Goal: Task Accomplishment & Management: Complete application form

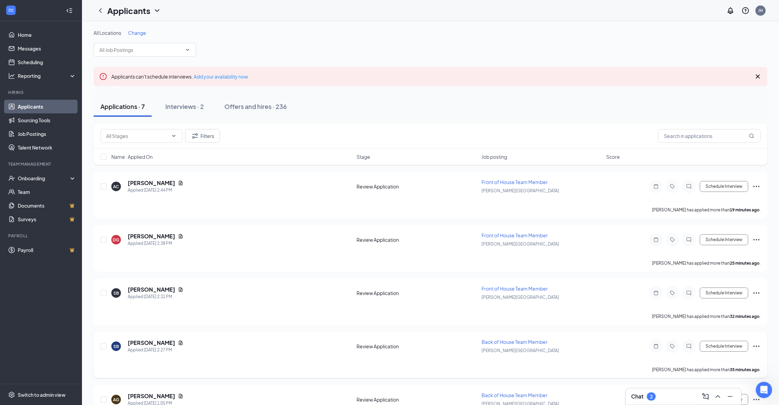
scroll to position [1, 0]
click at [647, 400] on div "Chat 2" at bounding box center [643, 397] width 25 height 8
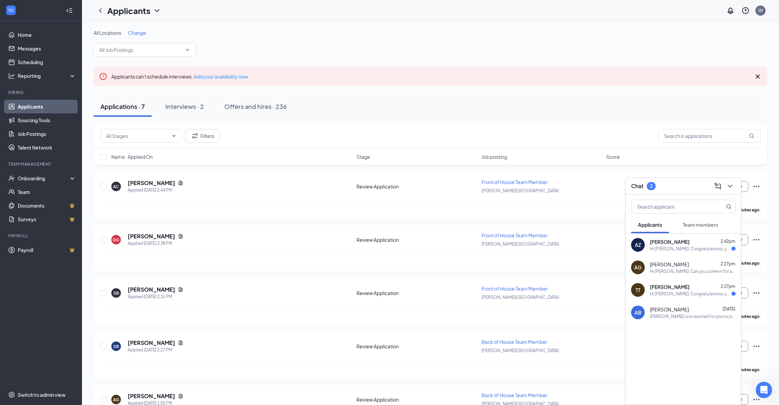
click at [665, 314] on div "Culver's is so excited for you to join our team! Do you know anyone else who mi…" at bounding box center [693, 317] width 86 height 6
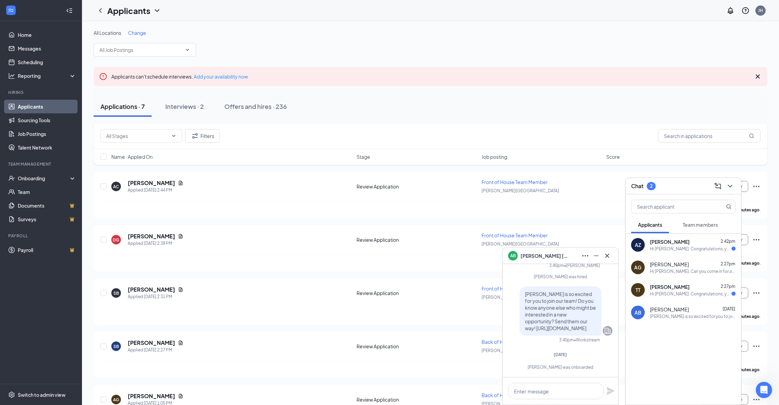
click at [667, 288] on span "Taylor Travis" at bounding box center [670, 287] width 40 height 7
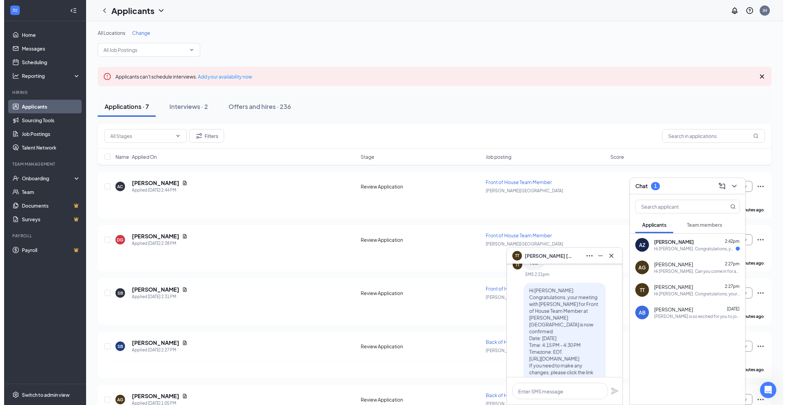
scroll to position [-41, 0]
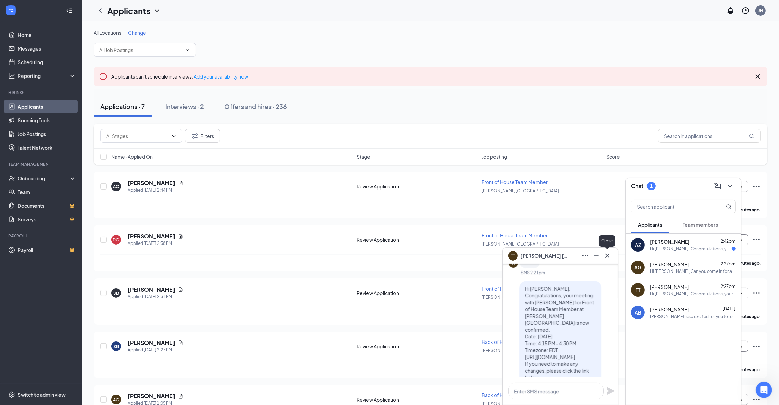
click at [606, 253] on icon "Cross" at bounding box center [607, 256] width 8 height 8
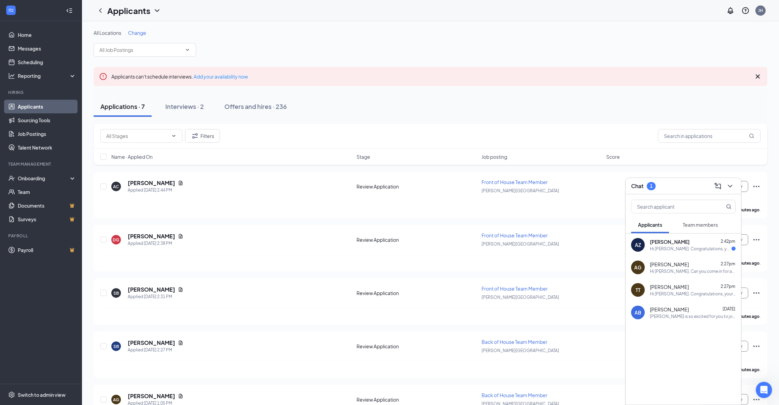
click at [703, 247] on div "Hi Angelina Zeestraten. Congratulations, your meeting with Culver's for Back of…" at bounding box center [691, 249] width 82 height 6
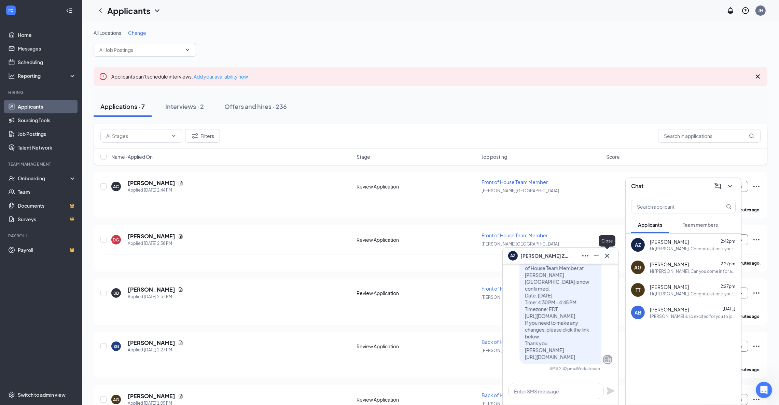
click at [606, 254] on icon "Cross" at bounding box center [607, 256] width 8 height 8
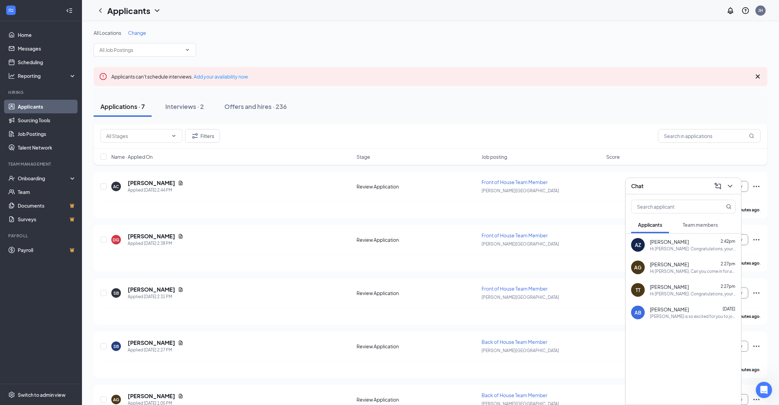
click at [692, 183] on div "Chat" at bounding box center [683, 186] width 105 height 11
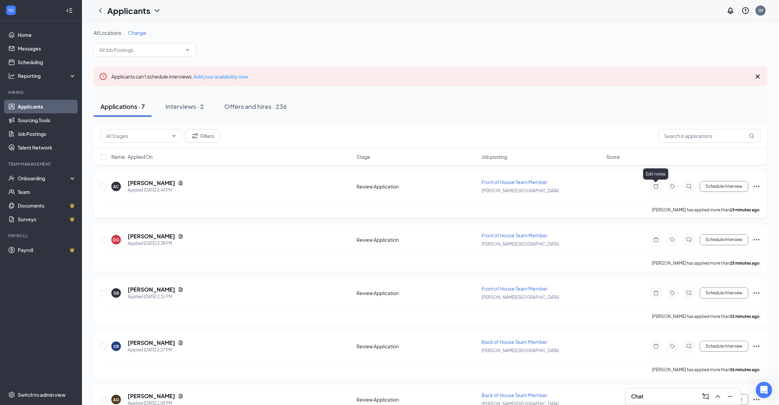
click at [659, 188] on icon "Note" at bounding box center [656, 186] width 8 height 5
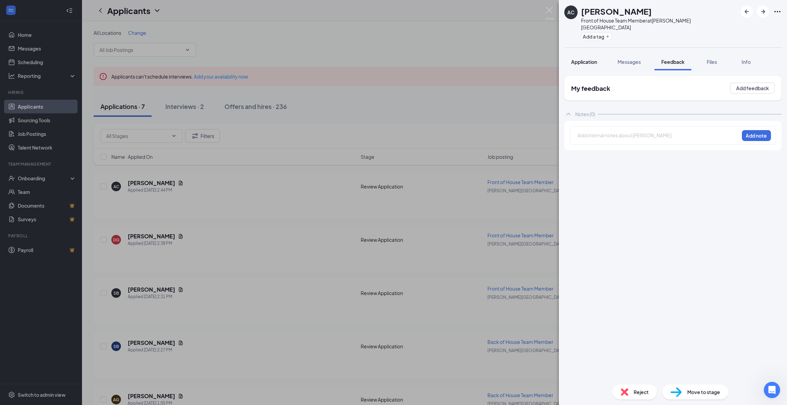
click at [584, 59] on span "Application" at bounding box center [584, 62] width 26 height 6
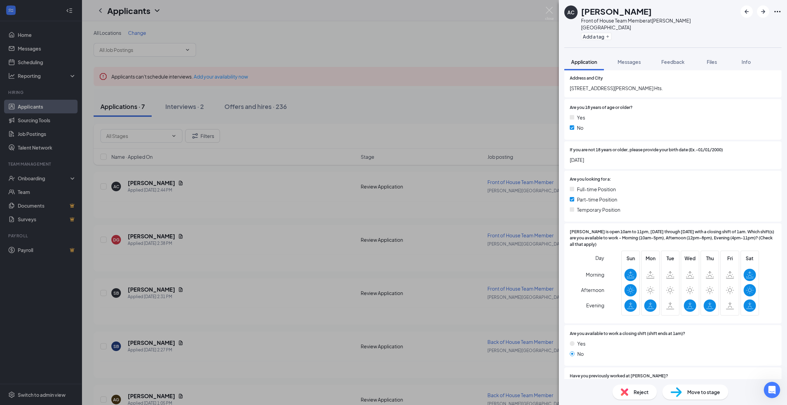
scroll to position [122, 0]
click at [626, 392] on img at bounding box center [625, 392] width 8 height 8
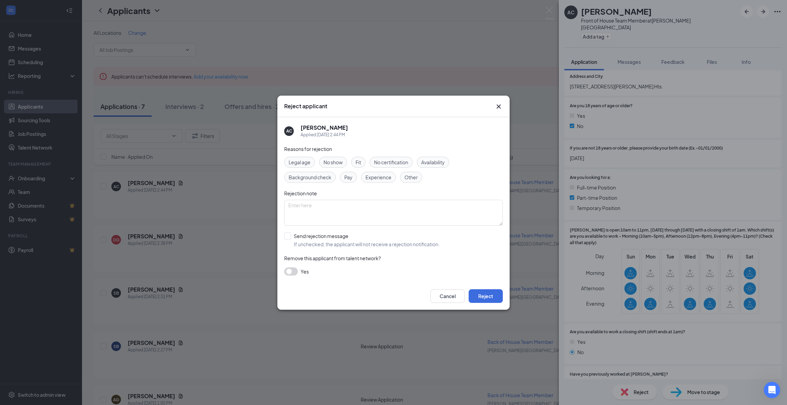
click at [430, 159] on span "Availability" at bounding box center [433, 163] width 24 height 8
click at [289, 236] on input "Send rejection message If unchecked, the applicant will not receive a rejection…" at bounding box center [361, 240] width 155 height 15
checkbox input "true"
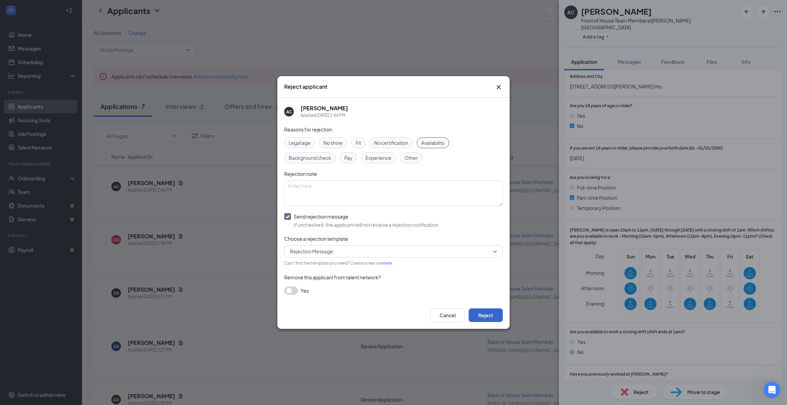
click at [485, 317] on button "Reject" at bounding box center [486, 316] width 34 height 14
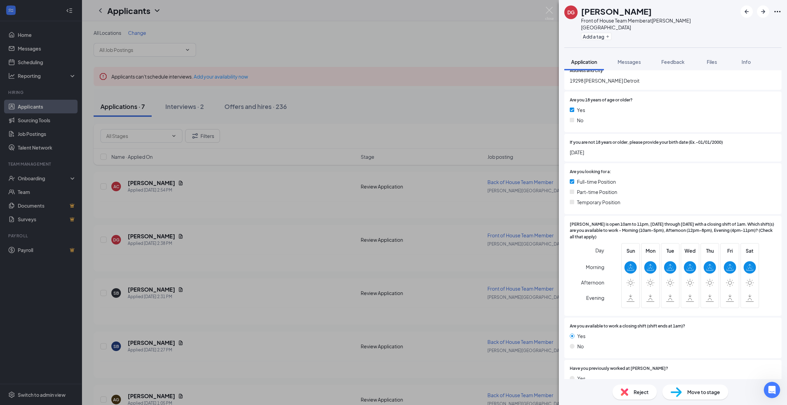
scroll to position [112, 0]
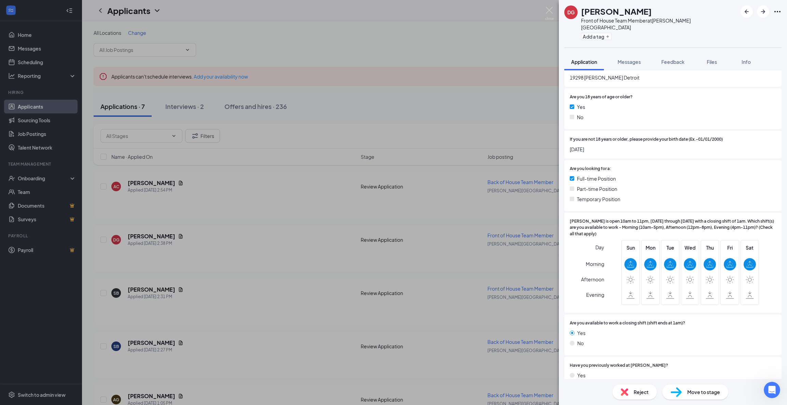
click at [640, 396] on div "Reject" at bounding box center [635, 392] width 44 height 15
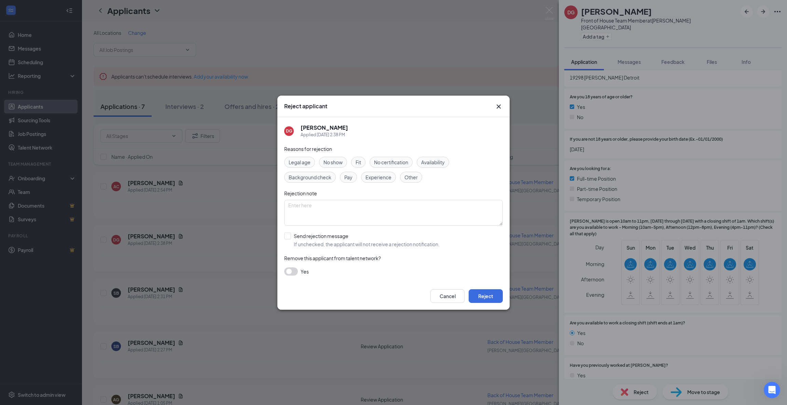
click at [427, 165] on span "Availability" at bounding box center [433, 163] width 24 height 8
click at [286, 238] on input "Send rejection message If unchecked, the applicant will not receive a rejection…" at bounding box center [361, 240] width 155 height 15
checkbox input "true"
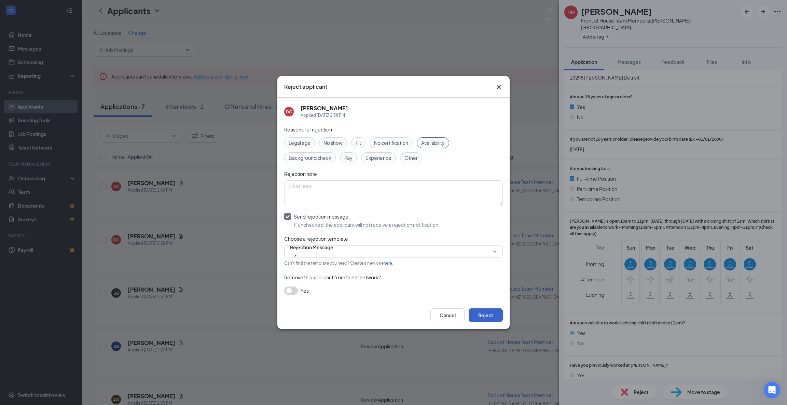
click at [497, 312] on button "Reject" at bounding box center [486, 316] width 34 height 14
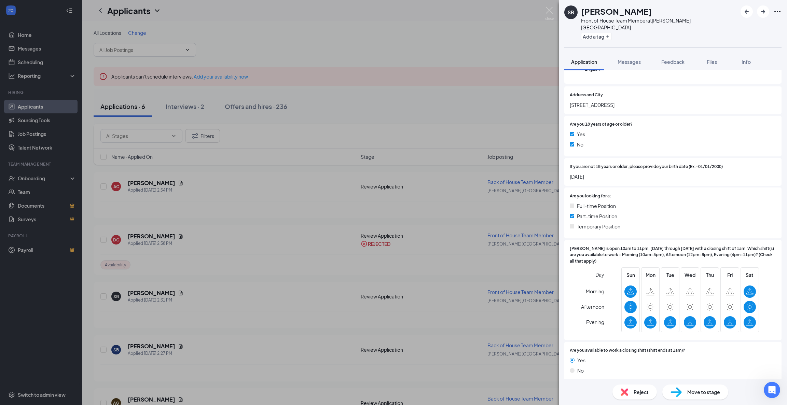
scroll to position [126, 0]
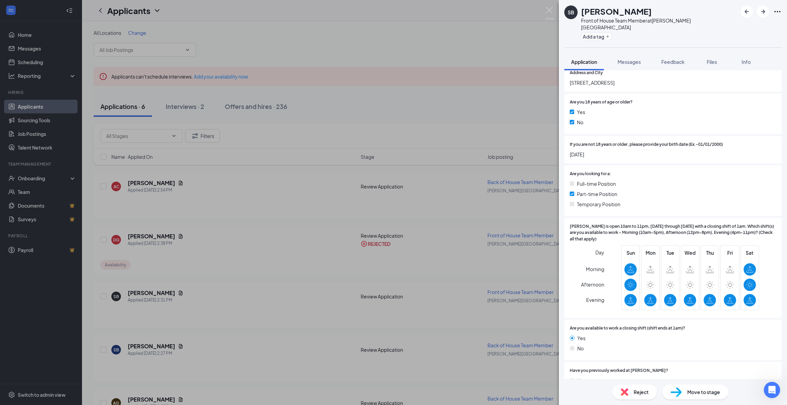
click at [625, 391] on img at bounding box center [625, 392] width 8 height 8
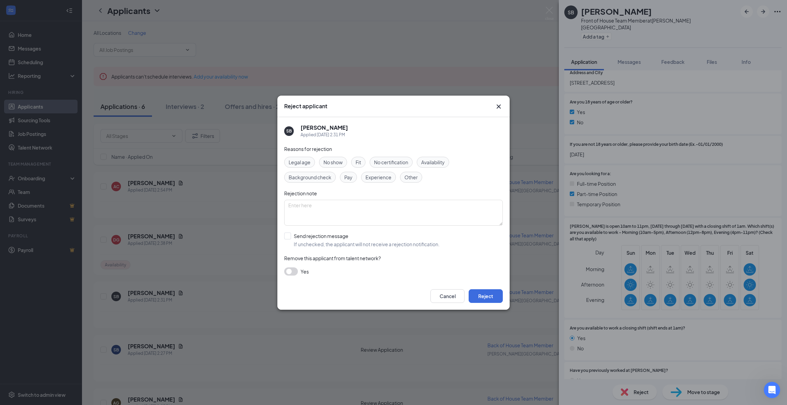
click at [434, 162] on span "Availability" at bounding box center [433, 163] width 24 height 8
click at [290, 236] on input "Send rejection message If unchecked, the applicant will not receive a rejection…" at bounding box center [361, 240] width 155 height 15
checkbox input "true"
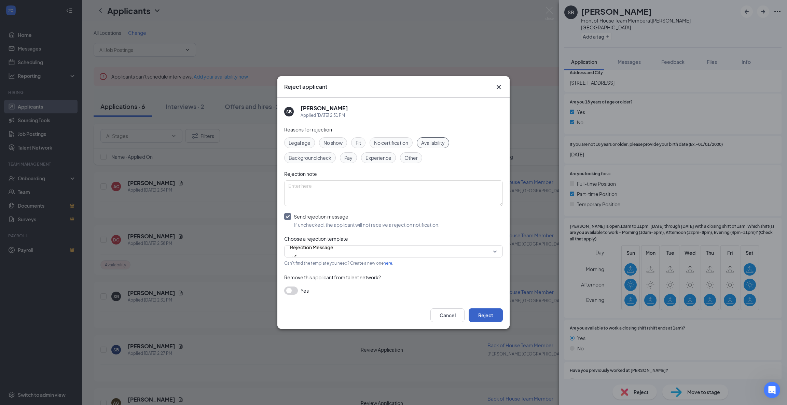
click at [489, 317] on button "Reject" at bounding box center [486, 316] width 34 height 14
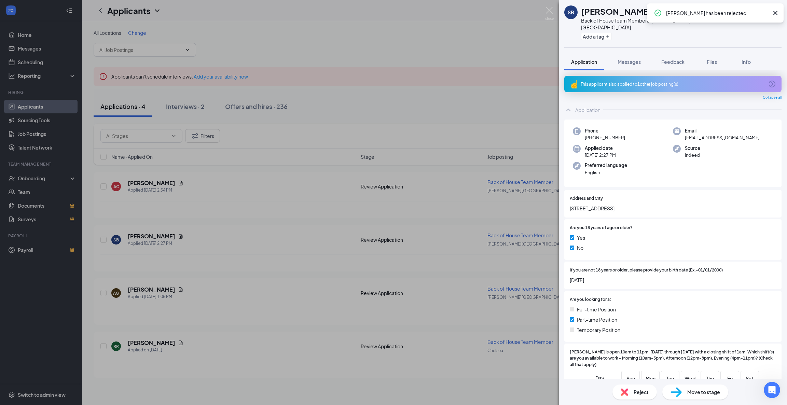
click at [626, 393] on img at bounding box center [625, 392] width 8 height 8
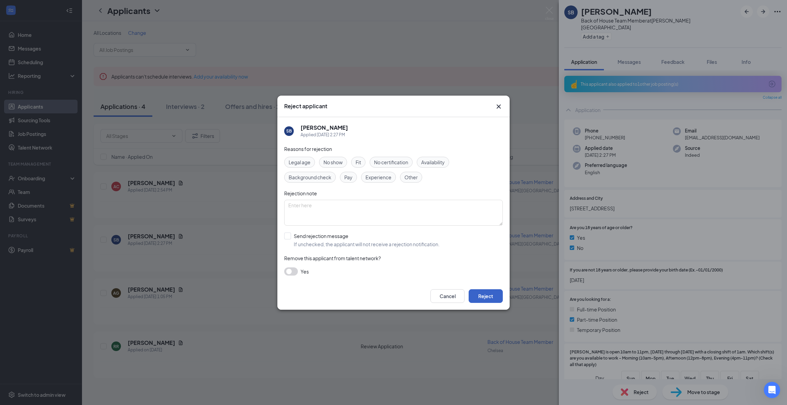
click at [487, 292] on button "Reject" at bounding box center [486, 296] width 34 height 14
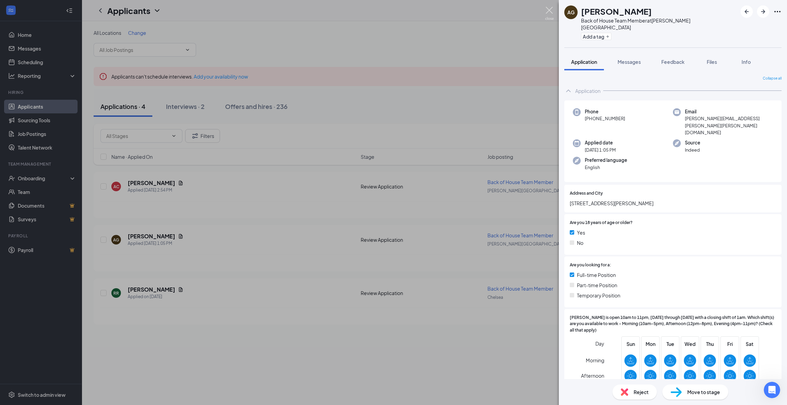
click at [545, 10] on img at bounding box center [549, 13] width 9 height 13
